Goal: Information Seeking & Learning: Learn about a topic

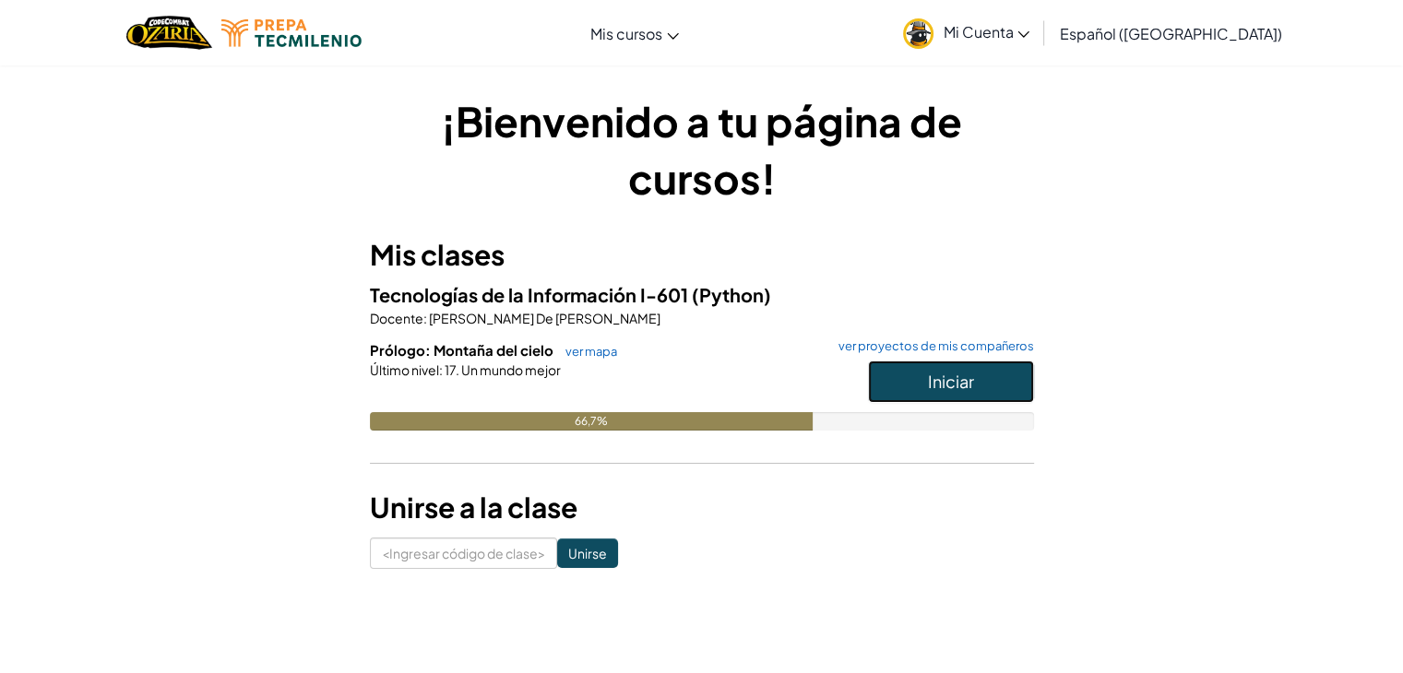
click at [938, 370] on button "Iniciar" at bounding box center [951, 382] width 166 height 42
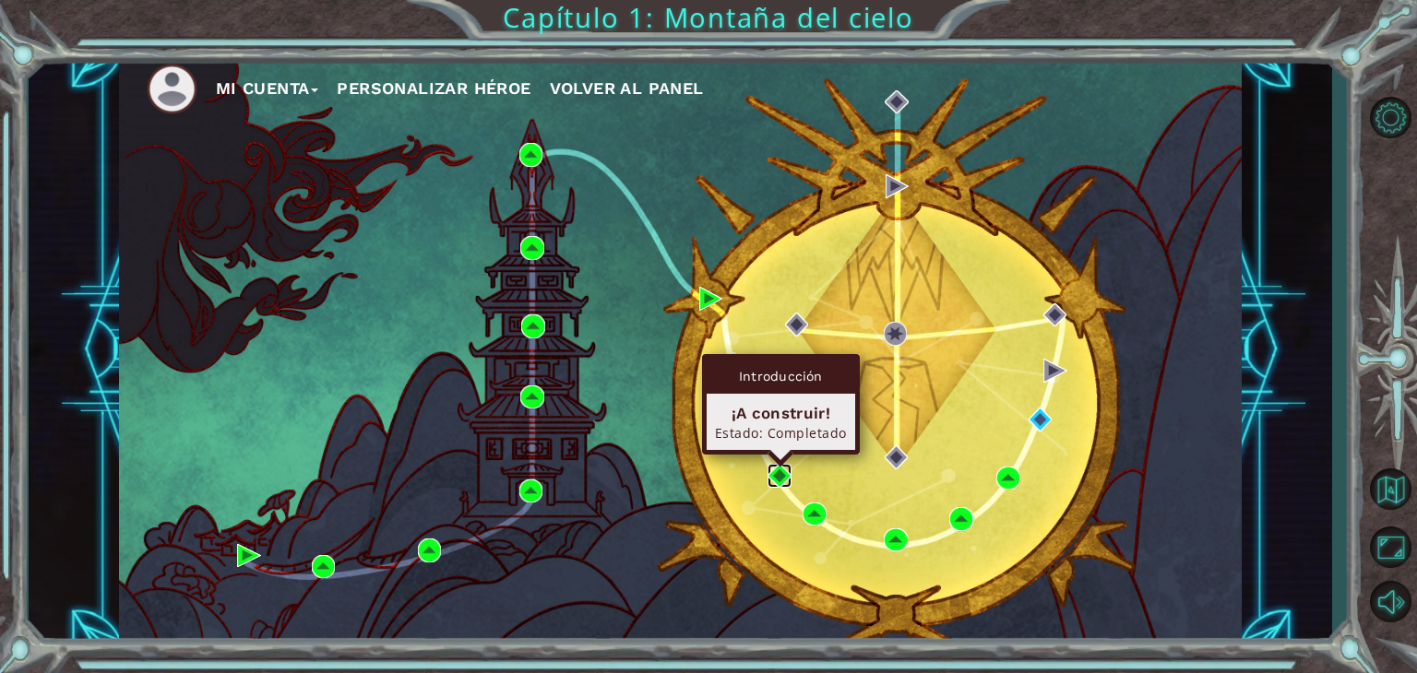
click at [779, 469] on img at bounding box center [780, 476] width 24 height 24
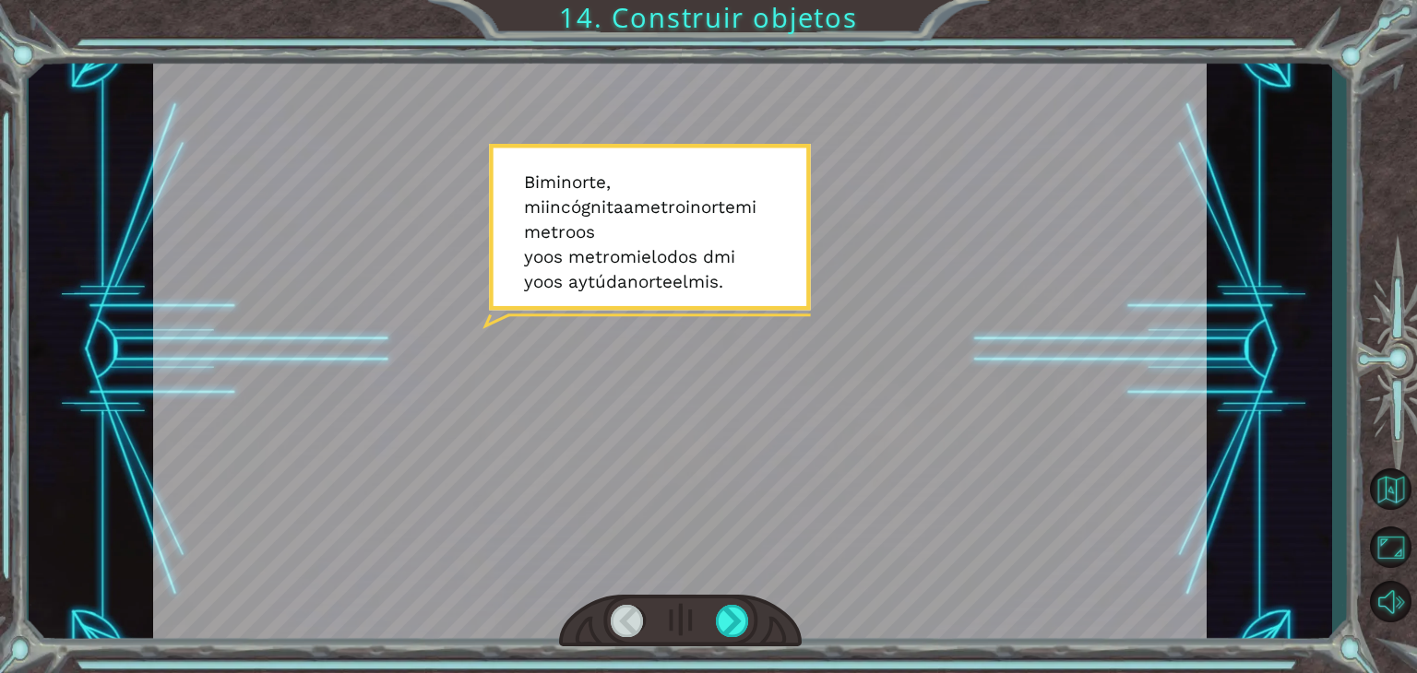
drag, startPoint x: 779, startPoint y: 469, endPoint x: 765, endPoint y: 338, distance: 131.7
click at [765, 338] on div at bounding box center [680, 350] width 1054 height 592
click at [613, 617] on div at bounding box center [627, 621] width 33 height 32
